Goal: Task Accomplishment & Management: Manage account settings

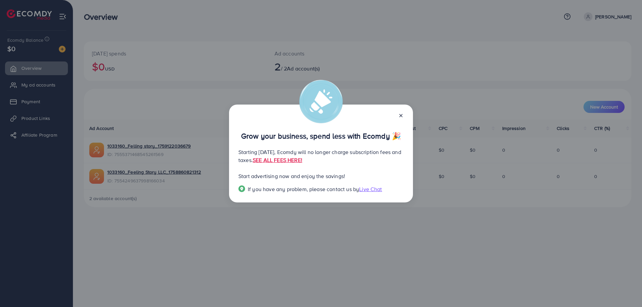
drag, startPoint x: 401, startPoint y: 116, endPoint x: 375, endPoint y: 112, distance: 25.4
click at [401, 116] on line at bounding box center [401, 115] width 3 height 3
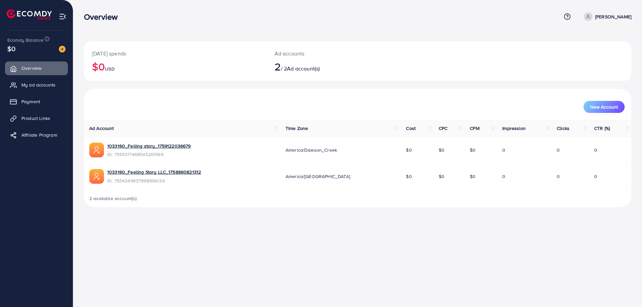
click at [10, 48] on span "$0" at bounding box center [11, 49] width 8 height 10
click at [59, 49] on img at bounding box center [62, 49] width 7 height 7
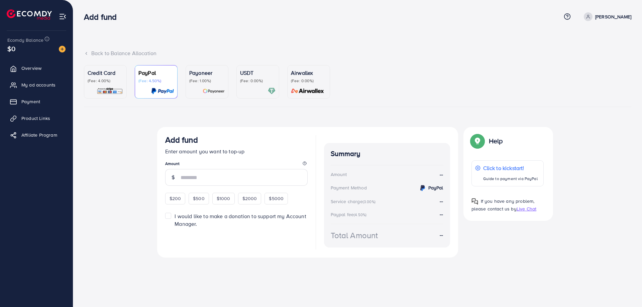
drag, startPoint x: 40, startPoint y: 83, endPoint x: 87, endPoint y: 87, distance: 47.4
click at [40, 83] on span "My ad accounts" at bounding box center [38, 85] width 34 height 7
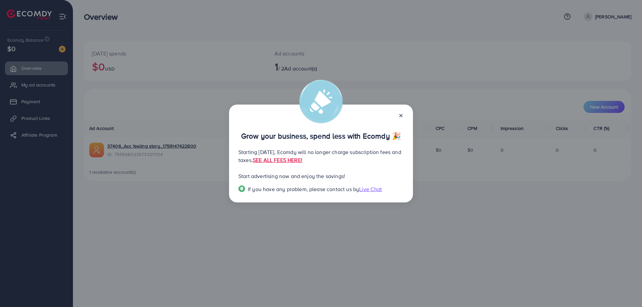
click at [2, 184] on div "Grow your business, spend less with Ecomdy 🎉 Starting [DATE], Ecomdy will no lo…" at bounding box center [321, 153] width 642 height 307
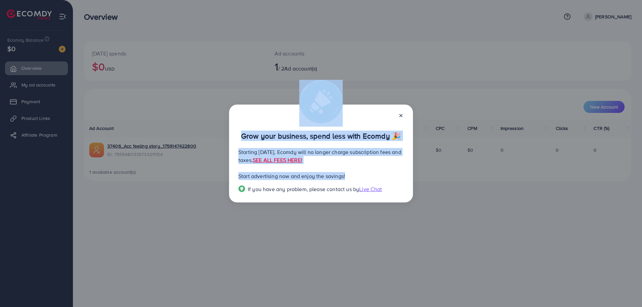
drag, startPoint x: 403, startPoint y: 115, endPoint x: 406, endPoint y: 174, distance: 58.3
click at [406, 174] on div "Grow your business, spend less with Ecomdy 🎉 Starting [DATE], Ecomdy will no lo…" at bounding box center [321, 154] width 184 height 98
click at [398, 165] on div "Grow your business, spend less with Ecomdy 🎉 Starting [DATE], Ecomdy will no lo…" at bounding box center [321, 154] width 184 height 98
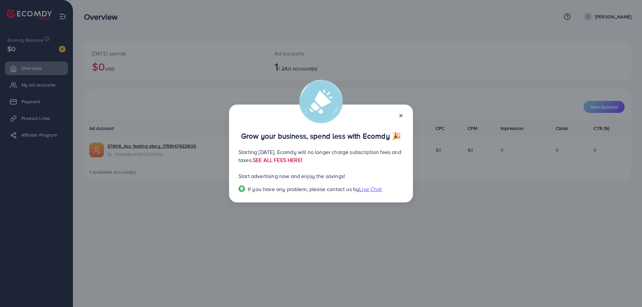
click at [302, 160] on link "SEE ALL FEES HERE!" at bounding box center [277, 159] width 49 height 7
click at [402, 115] on icon at bounding box center [400, 115] width 5 height 5
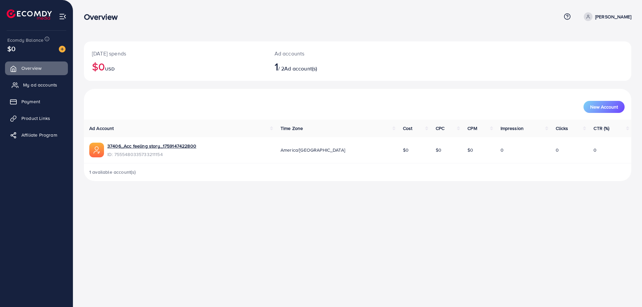
click at [49, 85] on span "My ad accounts" at bounding box center [40, 85] width 34 height 7
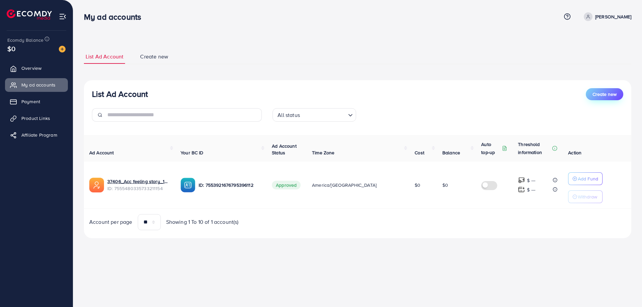
click at [607, 95] on span "Create new" at bounding box center [604, 94] width 24 height 7
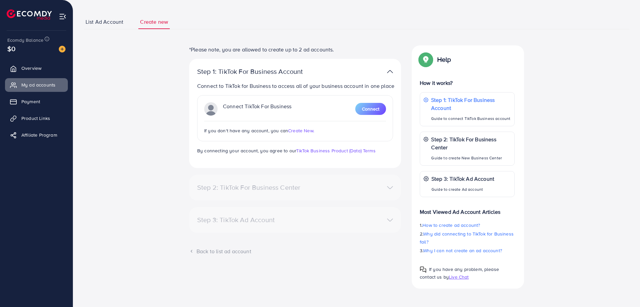
scroll to position [35, 0]
click at [273, 189] on div "Step 2: TikTok For Business Center" at bounding box center [261, 187] width 138 height 8
click at [267, 220] on div "Step 3: TikTok Ad Account" at bounding box center [261, 220] width 138 height 8
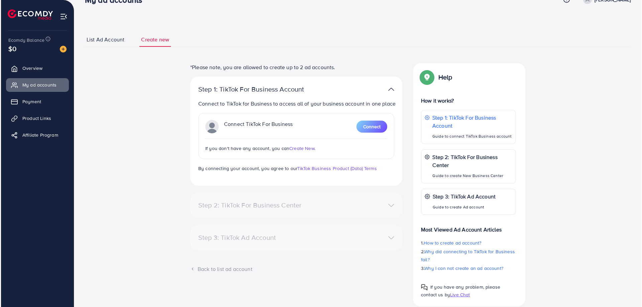
scroll to position [0, 0]
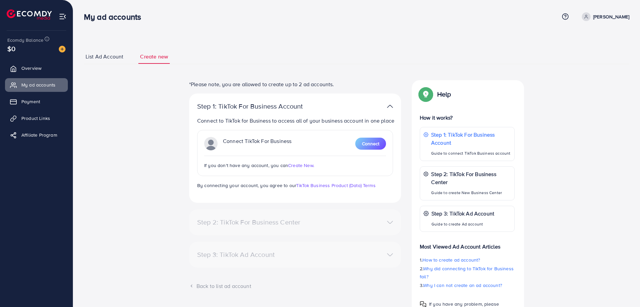
click at [96, 54] on span "List Ad Account" at bounding box center [105, 57] width 38 height 8
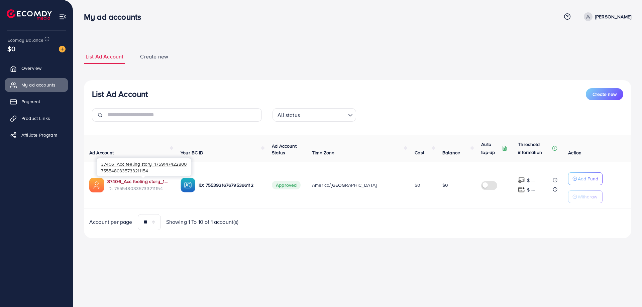
click at [131, 182] on link "37406_Acc feeling story_1759147422800" at bounding box center [138, 181] width 63 height 7
drag, startPoint x: 398, startPoint y: 184, endPoint x: 408, endPoint y: 183, distance: 10.7
click at [409, 183] on td "$0" at bounding box center [423, 185] width 28 height 47
